Goal: Book appointment/travel/reservation

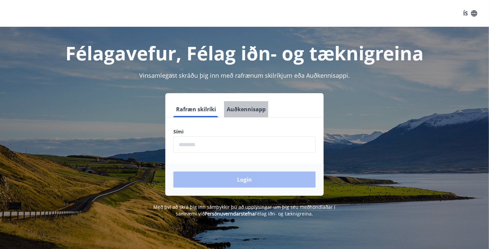
click at [238, 107] on button "Auðkennisapp" at bounding box center [246, 109] width 44 height 16
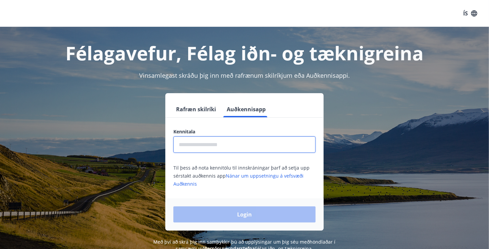
click at [215, 146] on input "text" at bounding box center [244, 145] width 142 height 16
type input "**********"
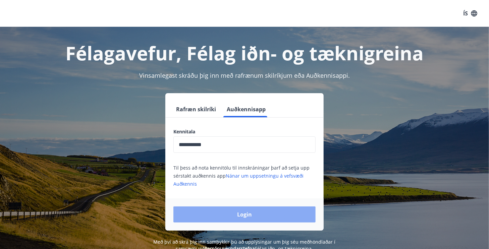
click at [236, 214] on button "Login" at bounding box center [244, 215] width 142 height 16
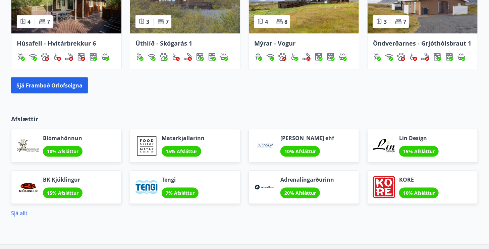
scroll to position [427, 0]
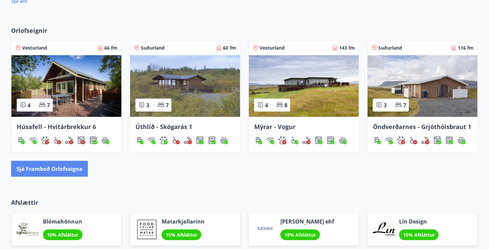
click at [47, 167] on button "Sjá framboð orlofseigna" at bounding box center [49, 169] width 77 height 16
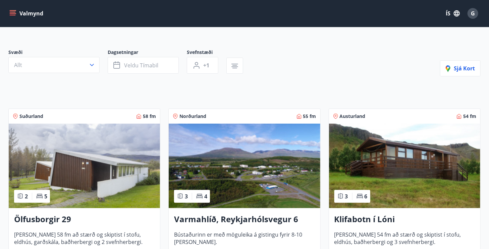
scroll to position [101, 0]
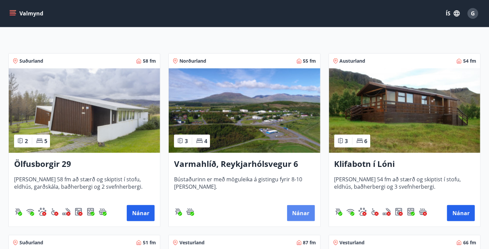
click at [301, 210] on button "Nánar" at bounding box center [301, 213] width 28 height 16
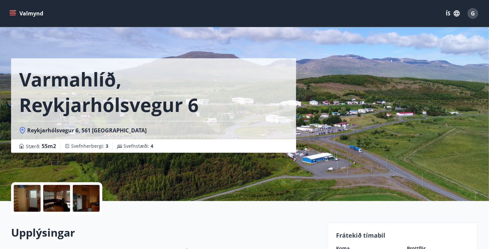
click at [21, 199] on div at bounding box center [27, 198] width 27 height 27
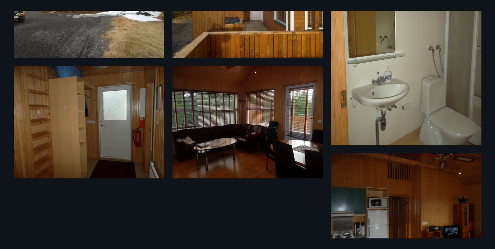
scroll to position [122, 0]
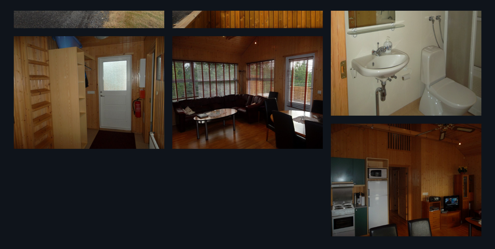
click at [408, 181] on img at bounding box center [405, 180] width 150 height 113
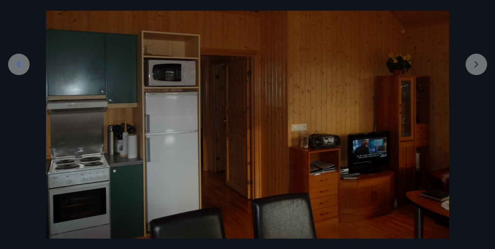
scroll to position [101, 0]
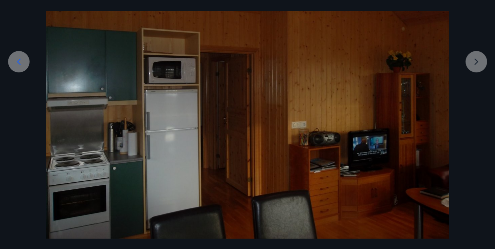
click at [474, 62] on div at bounding box center [247, 88] width 495 height 302
click at [17, 61] on icon at bounding box center [19, 61] width 4 height 6
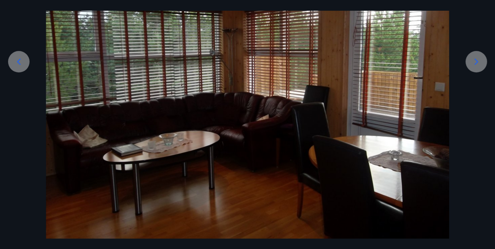
click at [17, 61] on icon at bounding box center [19, 61] width 4 height 6
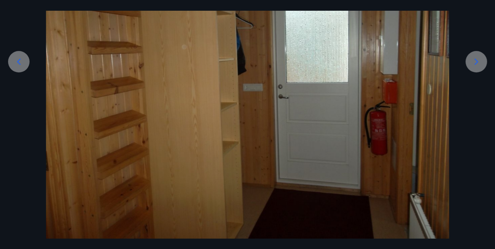
click at [17, 61] on icon at bounding box center [19, 61] width 4 height 6
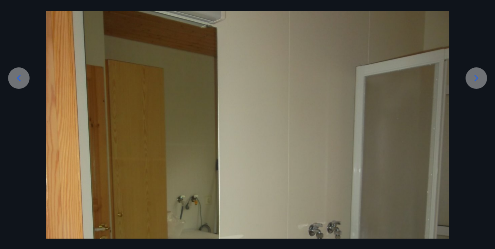
scroll to position [34, 0]
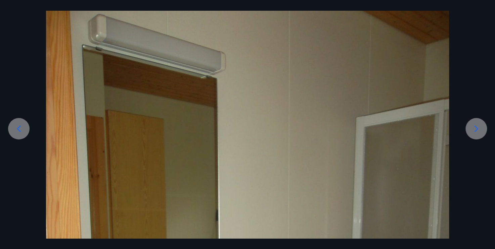
click at [18, 128] on icon at bounding box center [19, 128] width 4 height 6
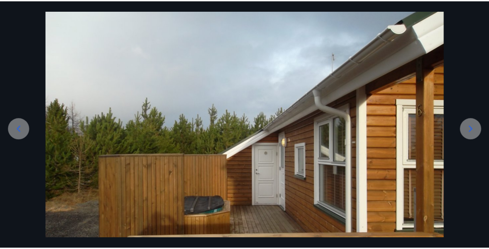
scroll to position [101, 0]
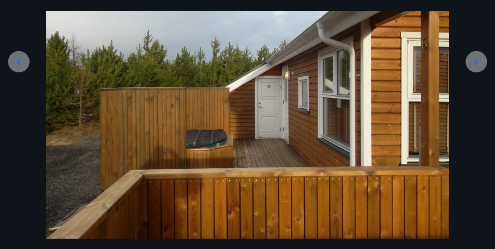
click at [19, 61] on icon at bounding box center [18, 61] width 11 height 11
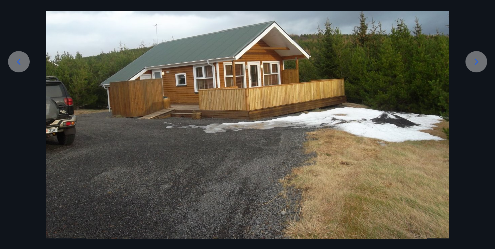
click at [15, 61] on icon at bounding box center [18, 61] width 11 height 11
click at [17, 60] on icon at bounding box center [18, 61] width 11 height 11
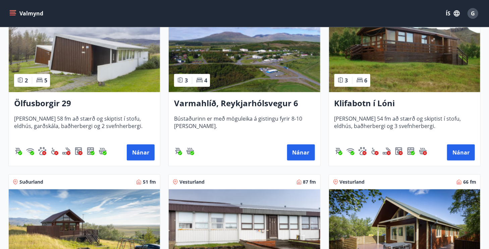
scroll to position [168, 0]
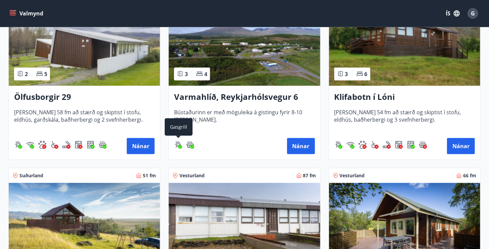
click at [175, 143] on img "Gasgrill" at bounding box center [178, 145] width 8 height 8
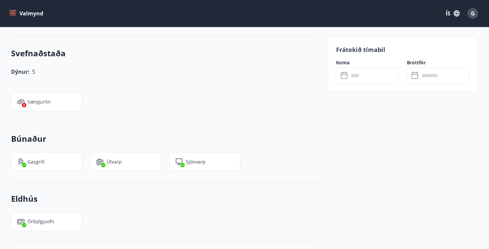
scroll to position [403, 0]
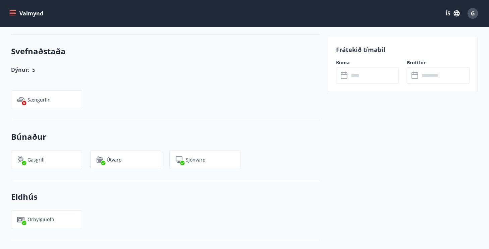
click at [190, 157] on p "Sjónvarp" at bounding box center [196, 160] width 20 height 7
click at [178, 156] on img at bounding box center [179, 160] width 8 height 8
click at [179, 156] on img at bounding box center [179, 160] width 8 height 8
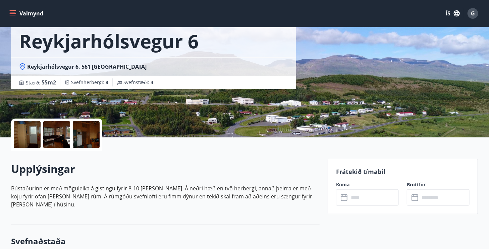
scroll to position [0, 0]
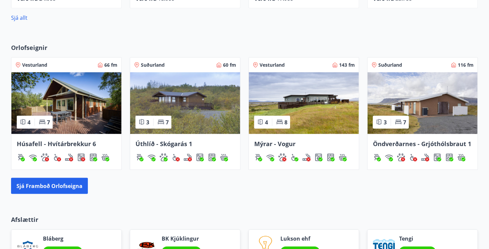
scroll to position [460, 0]
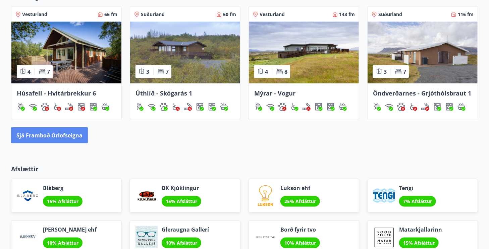
click at [60, 140] on button "Sjá framboð orlofseigna" at bounding box center [49, 135] width 77 height 16
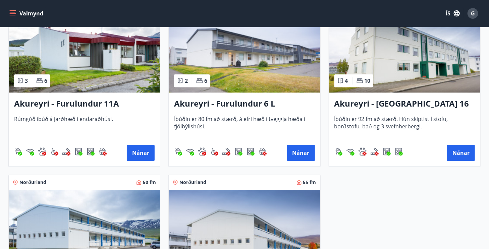
scroll to position [2080, 0]
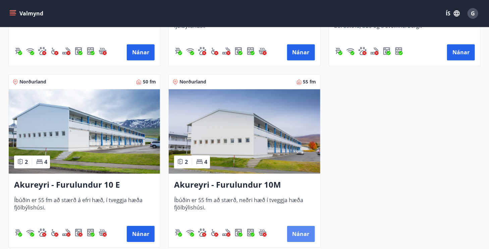
click at [302, 233] on button "Nánar" at bounding box center [301, 234] width 28 height 16
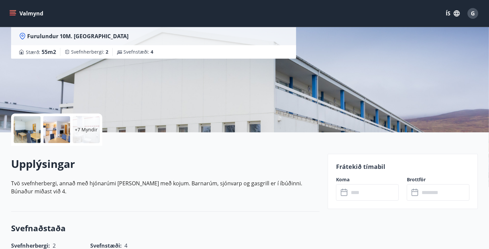
scroll to position [134, 0]
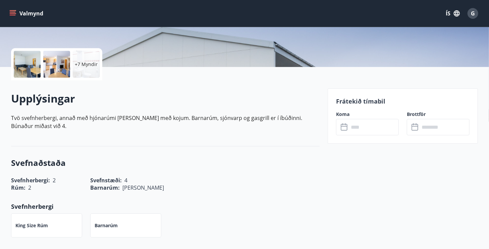
click at [345, 129] on icon at bounding box center [345, 127] width 8 height 8
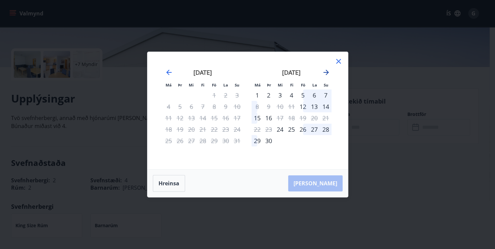
click at [327, 73] on icon "Move forward to switch to the next month." at bounding box center [325, 72] width 5 height 5
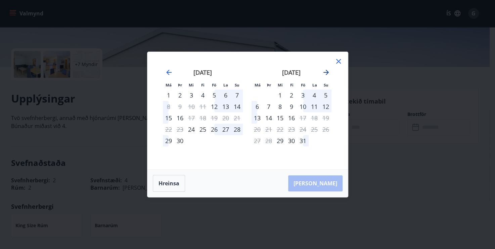
click at [327, 73] on icon "Move forward to switch to the next month." at bounding box center [325, 72] width 5 height 5
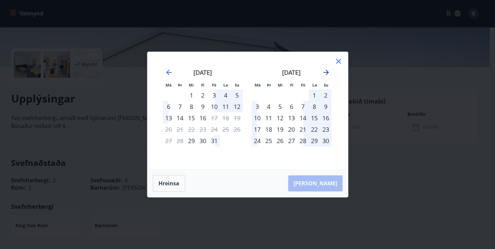
click at [327, 73] on icon "Move forward to switch to the next month." at bounding box center [325, 72] width 5 height 5
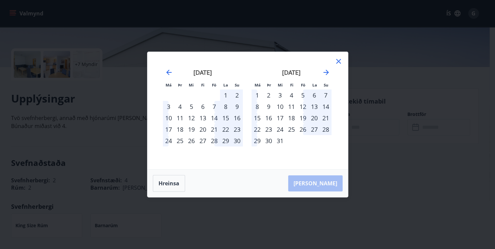
click at [340, 62] on icon at bounding box center [338, 61] width 8 height 8
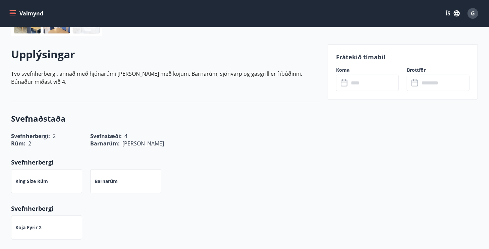
scroll to position [168, 0]
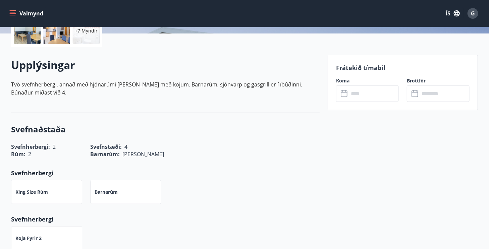
click at [352, 96] on input "text" at bounding box center [374, 94] width 50 height 16
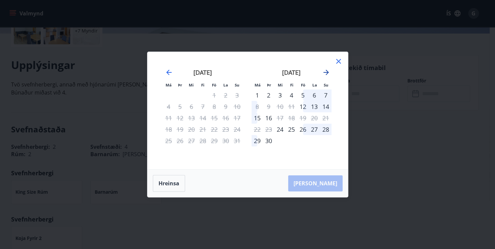
click at [327, 74] on icon "Move forward to switch to the next month." at bounding box center [326, 72] width 8 height 8
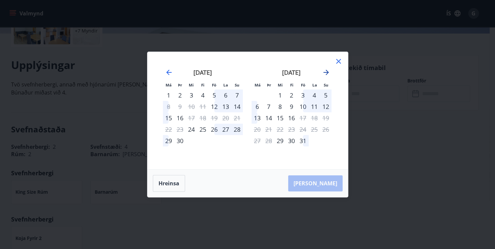
click at [327, 74] on icon "Move forward to switch to the next month." at bounding box center [326, 72] width 8 height 8
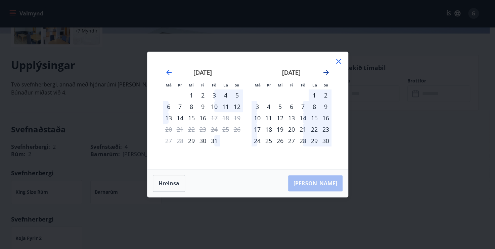
click at [327, 74] on icon "Move forward to switch to the next month." at bounding box center [326, 72] width 8 height 8
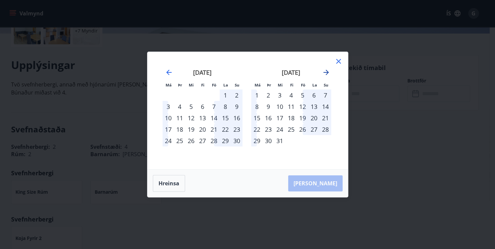
click at [327, 74] on icon "Move forward to switch to the next month." at bounding box center [326, 72] width 8 height 8
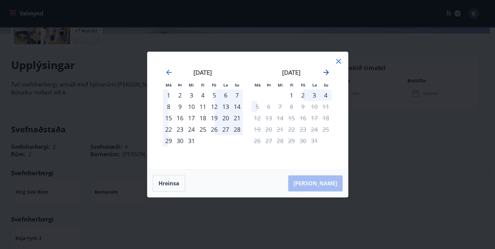
click at [327, 74] on icon "Move forward to switch to the next month." at bounding box center [326, 72] width 8 height 8
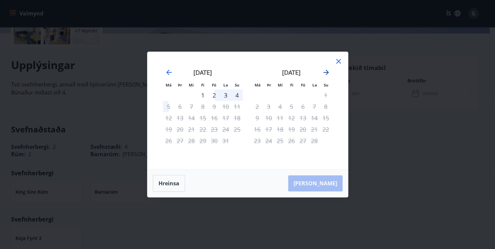
click at [327, 74] on icon "Move forward to switch to the next month." at bounding box center [326, 72] width 8 height 8
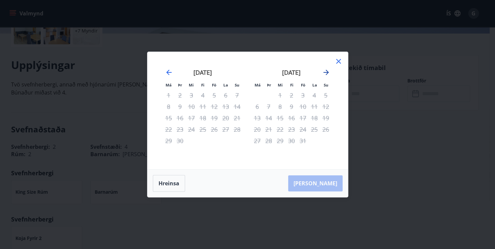
click at [327, 74] on icon "Move forward to switch to the next month." at bounding box center [326, 72] width 8 height 8
click at [167, 72] on icon "Move backward to switch to the previous month." at bounding box center [168, 72] width 5 height 5
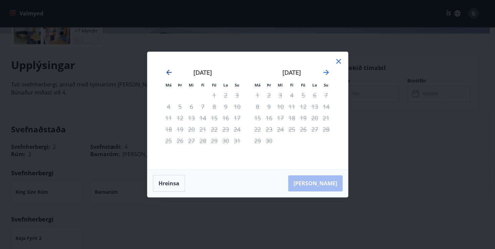
click at [167, 72] on icon "Move backward to switch to the previous month." at bounding box center [168, 72] width 5 height 5
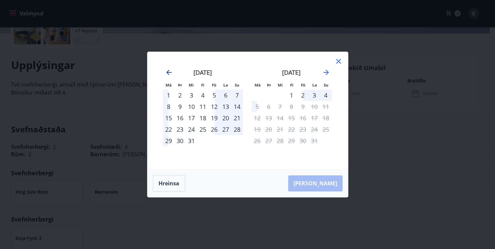
click at [167, 72] on icon "Move backward to switch to the previous month." at bounding box center [168, 72] width 5 height 5
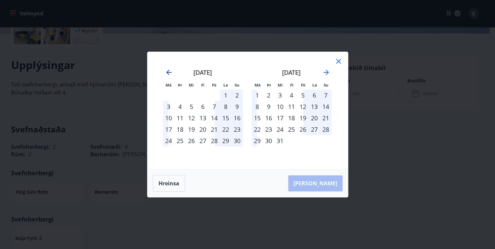
click at [167, 72] on icon "Move backward to switch to the previous month." at bounding box center [168, 72] width 5 height 5
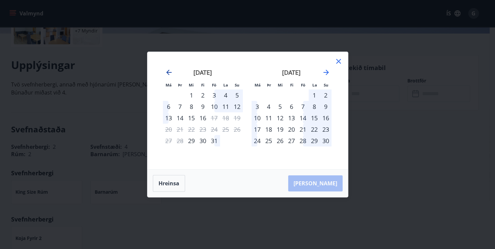
click at [167, 72] on icon "Move backward to switch to the previous month." at bounding box center [168, 72] width 5 height 5
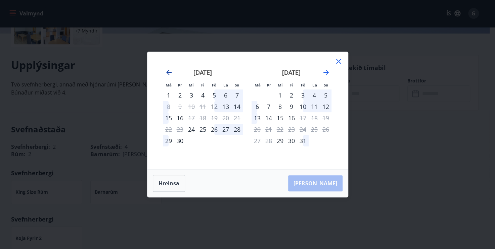
click at [167, 72] on icon "Move backward to switch to the previous month." at bounding box center [168, 72] width 5 height 5
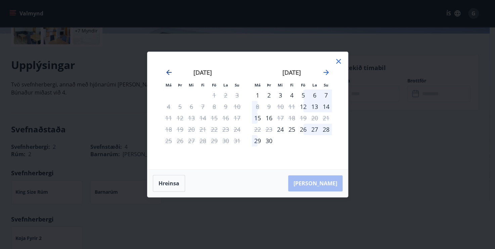
click at [167, 72] on icon "Move backward to switch to the previous month." at bounding box center [168, 72] width 5 height 5
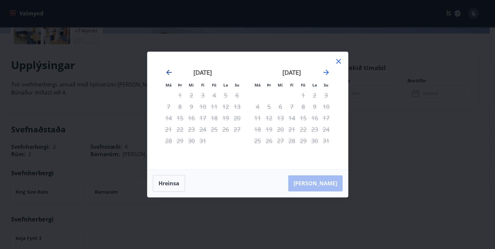
click at [167, 72] on icon "Move backward to switch to the previous month." at bounding box center [168, 72] width 5 height 5
click at [339, 62] on icon at bounding box center [338, 61] width 5 height 5
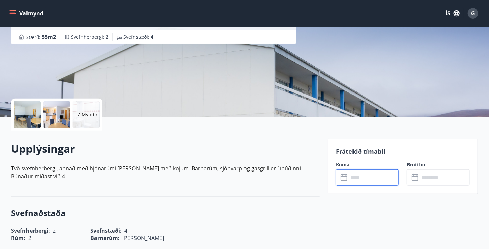
scroll to position [0, 0]
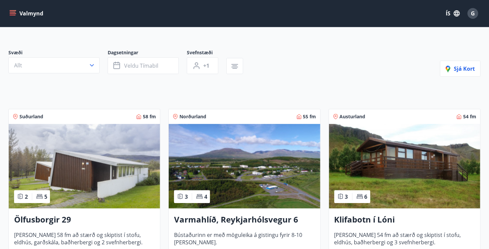
scroll to position [101, 0]
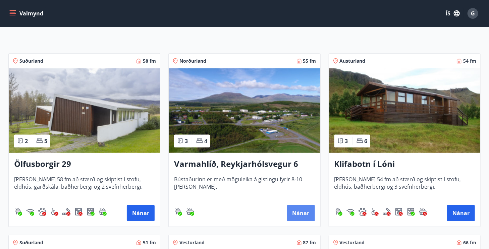
click at [302, 213] on button "Nánar" at bounding box center [301, 213] width 28 height 16
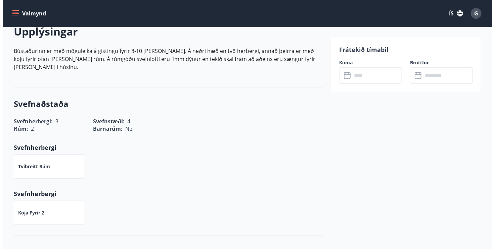
scroll to position [34, 0]
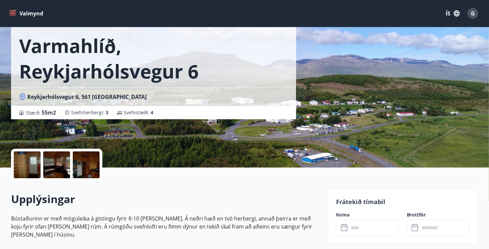
click at [24, 165] on div at bounding box center [27, 165] width 27 height 27
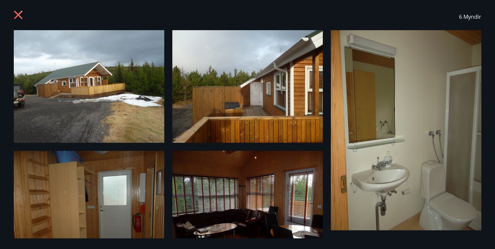
scroll to position [0, 0]
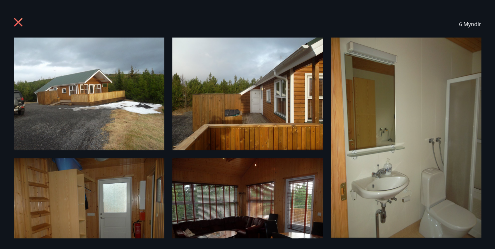
click at [86, 98] on img at bounding box center [89, 94] width 150 height 113
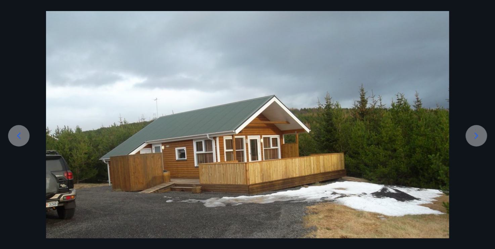
scroll to position [67, 0]
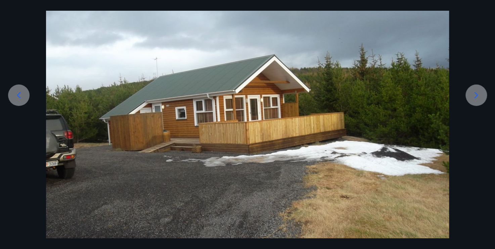
click at [476, 96] on icon at bounding box center [475, 95] width 11 height 11
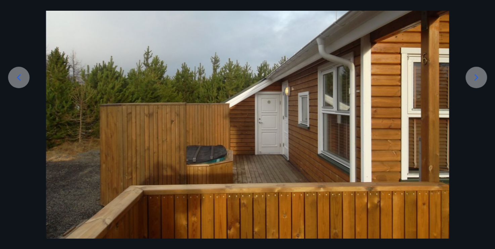
scroll to position [101, 0]
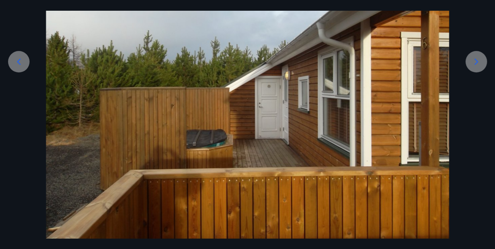
click at [479, 63] on icon at bounding box center [475, 61] width 11 height 11
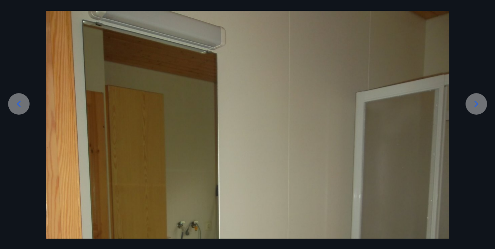
scroll to position [0, 0]
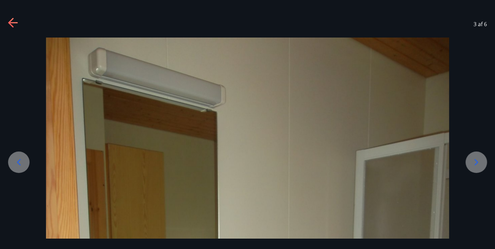
click at [477, 161] on icon at bounding box center [475, 162] width 11 height 11
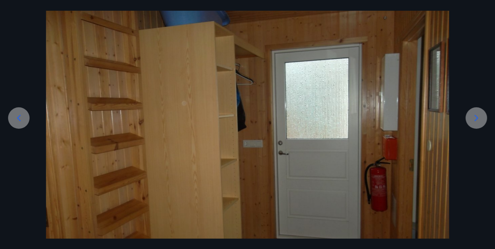
scroll to position [101, 0]
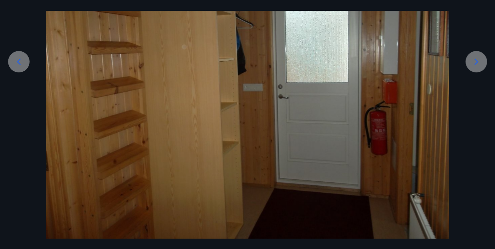
click at [476, 63] on icon at bounding box center [475, 61] width 11 height 11
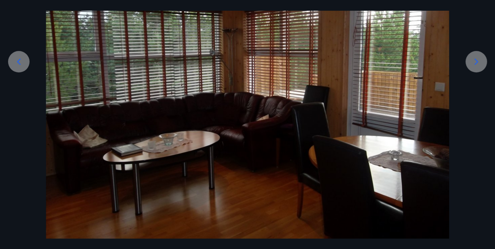
click at [479, 61] on icon at bounding box center [475, 61] width 11 height 11
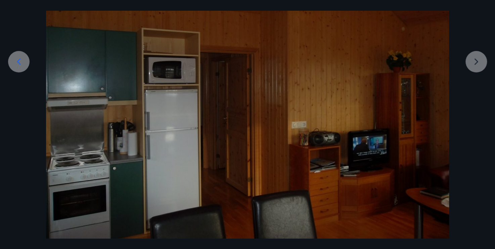
click at [476, 63] on div at bounding box center [247, 88] width 495 height 302
click at [19, 60] on icon at bounding box center [18, 61] width 11 height 11
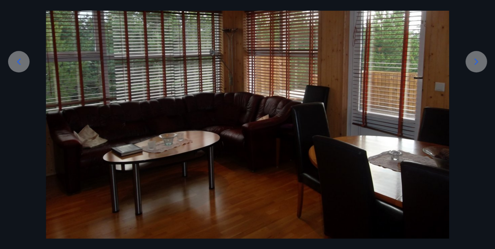
click at [19, 60] on icon at bounding box center [18, 61] width 11 height 11
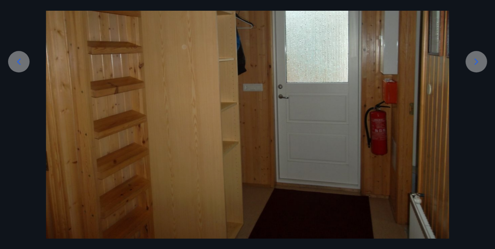
click at [19, 61] on icon at bounding box center [18, 61] width 11 height 11
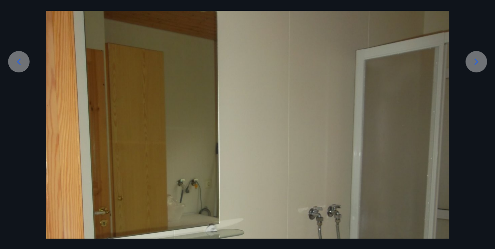
click at [19, 61] on icon at bounding box center [18, 61] width 11 height 11
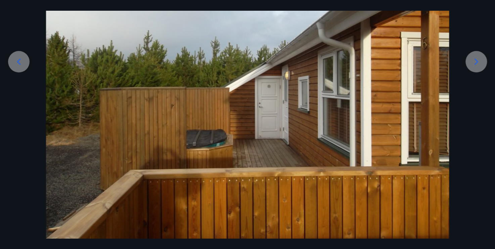
click at [19, 61] on icon at bounding box center [18, 61] width 11 height 11
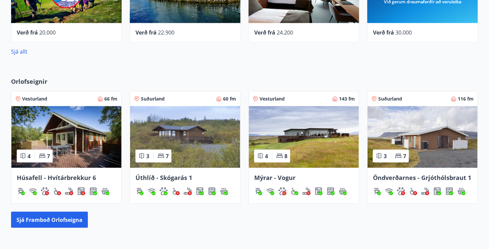
scroll to position [436, 0]
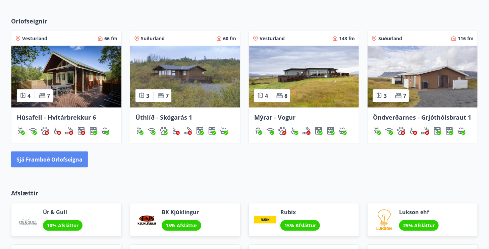
click at [59, 164] on button "Sjá framboð orlofseigna" at bounding box center [49, 160] width 77 height 16
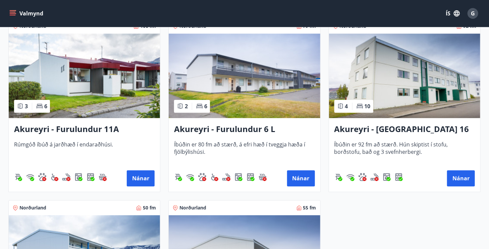
scroll to position [1946, 0]
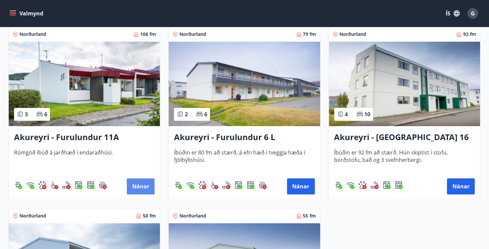
click at [138, 190] on button "Nánar" at bounding box center [141, 186] width 28 height 16
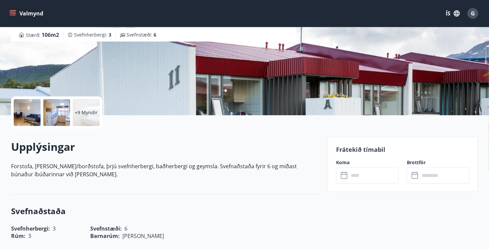
scroll to position [101, 0]
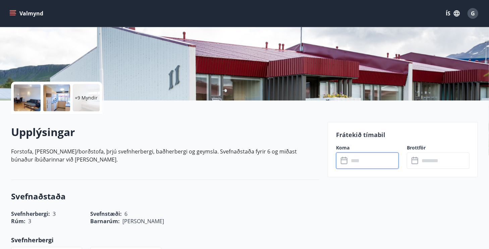
click at [360, 163] on input "text" at bounding box center [374, 161] width 50 height 16
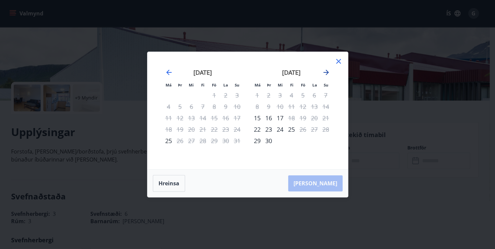
click at [326, 73] on icon "Move forward to switch to the next month." at bounding box center [326, 72] width 8 height 8
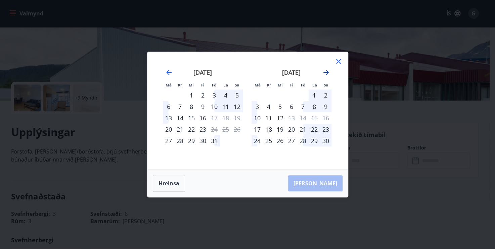
click at [325, 73] on icon "Move forward to switch to the next month." at bounding box center [325, 72] width 5 height 5
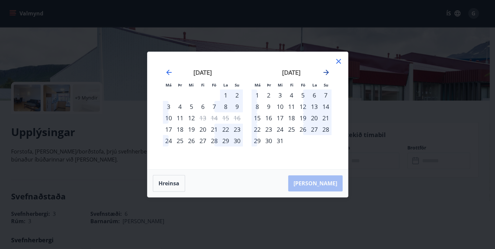
click at [328, 69] on icon "Move forward to switch to the next month." at bounding box center [326, 72] width 8 height 8
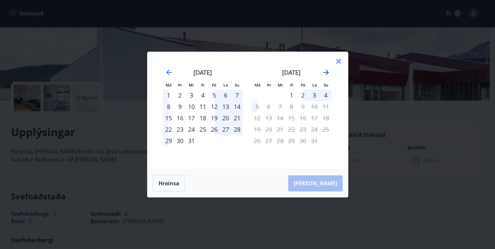
click at [327, 71] on icon "Move forward to switch to the next month." at bounding box center [326, 72] width 8 height 8
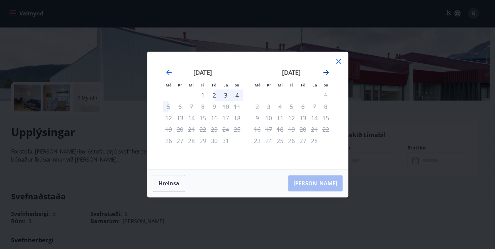
click at [327, 71] on icon "Move forward to switch to the next month." at bounding box center [326, 72] width 8 height 8
click at [341, 60] on icon at bounding box center [338, 61] width 8 height 8
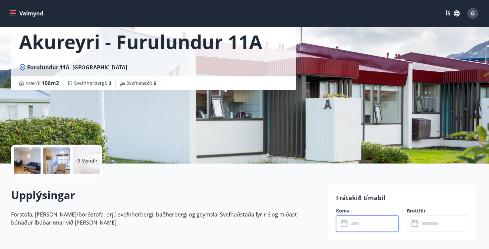
scroll to position [134, 0]
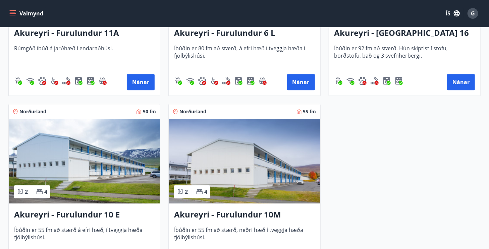
scroll to position [2114, 0]
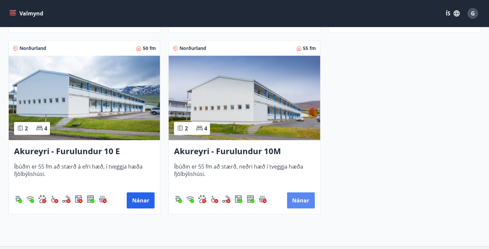
click at [302, 196] on button "Nánar" at bounding box center [301, 201] width 28 height 16
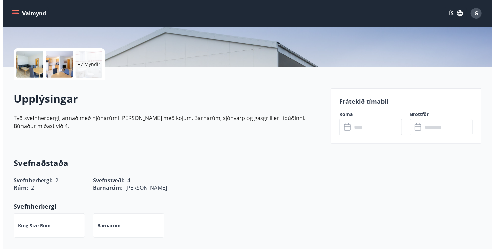
scroll to position [67, 0]
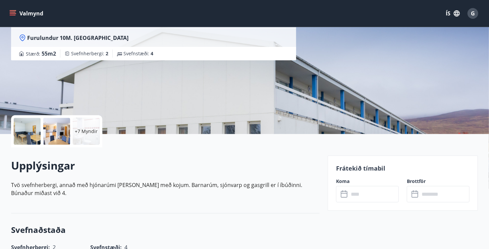
click at [31, 131] on div at bounding box center [27, 131] width 27 height 27
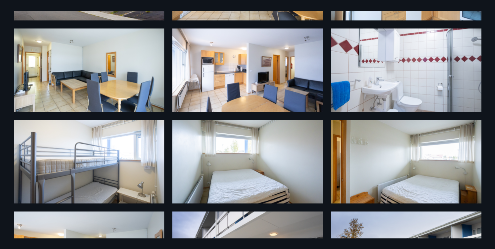
scroll to position [0, 0]
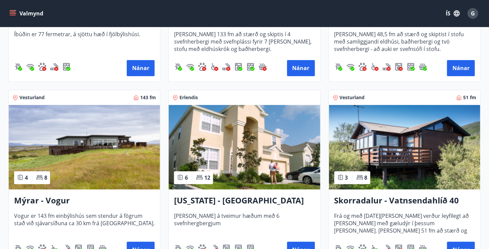
scroll to position [825, 0]
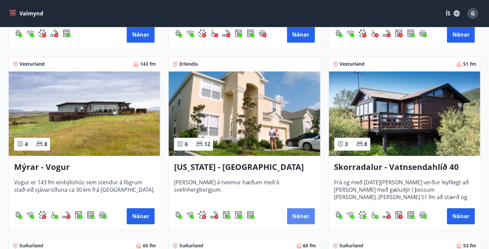
click at [294, 214] on button "Nánar" at bounding box center [301, 216] width 28 height 16
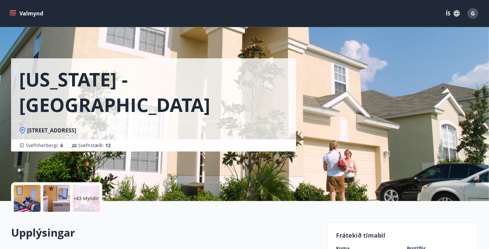
click at [27, 202] on div at bounding box center [27, 198] width 27 height 27
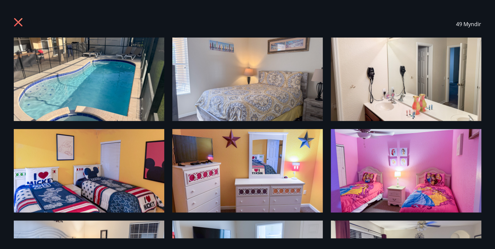
click at [18, 22] on icon at bounding box center [19, 23] width 11 height 11
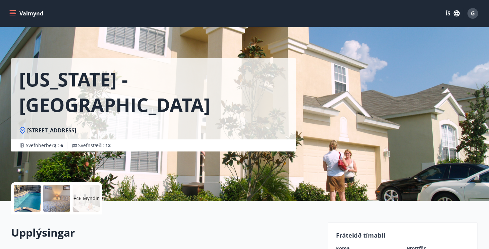
drag, startPoint x: 170, startPoint y: 105, endPoint x: 26, endPoint y: 109, distance: 143.7
click at [26, 121] on div "2705 Manesty Lane, Kissimee FL 34747, Windsor Hill" at bounding box center [153, 130] width 285 height 18
copy span "2705 Manesty Lane, Kissimee FL 34747, Windsor Hill"
